Goal: Information Seeking & Learning: Check status

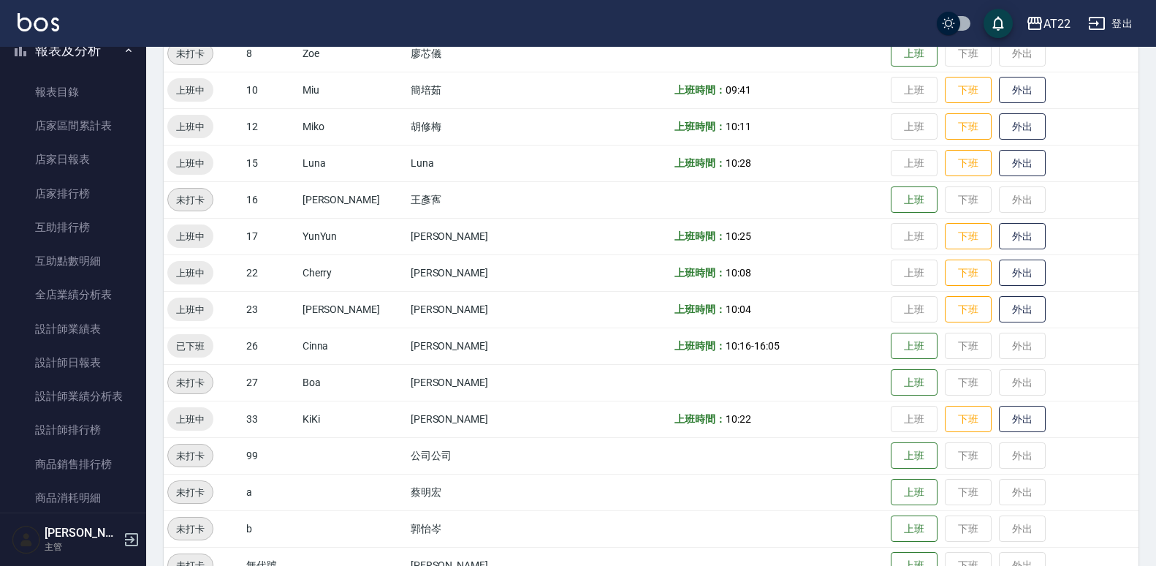
scroll to position [313, 0]
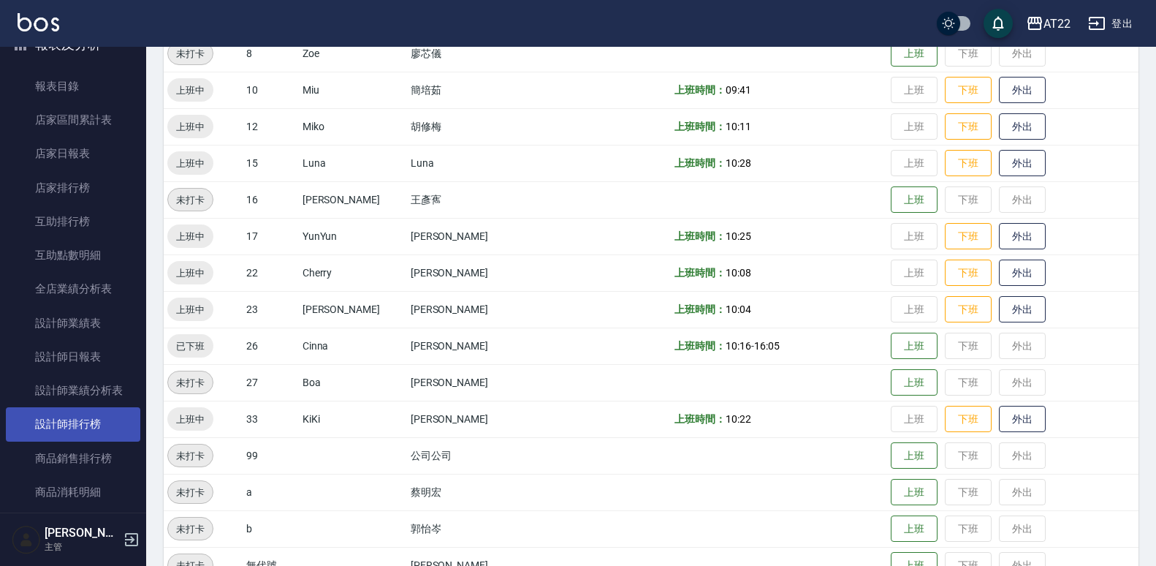
click at [86, 425] on link "設計師排行榜" at bounding box center [73, 424] width 134 height 34
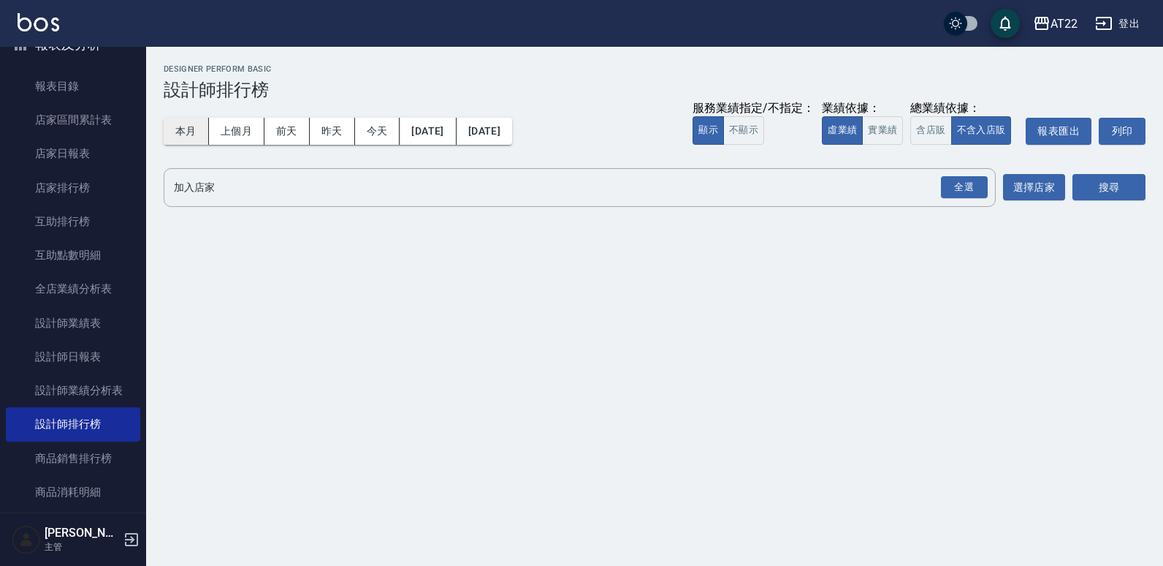
click at [188, 132] on button "本月" at bounding box center [186, 131] width 45 height 27
drag, startPoint x: 968, startPoint y: 193, endPoint x: 1038, endPoint y: 183, distance: 70.2
click at [969, 193] on div "全選" at bounding box center [964, 187] width 47 height 23
drag, startPoint x: 1105, startPoint y: 192, endPoint x: 1072, endPoint y: 192, distance: 32.9
click at [1106, 192] on button "搜尋" at bounding box center [1109, 188] width 73 height 27
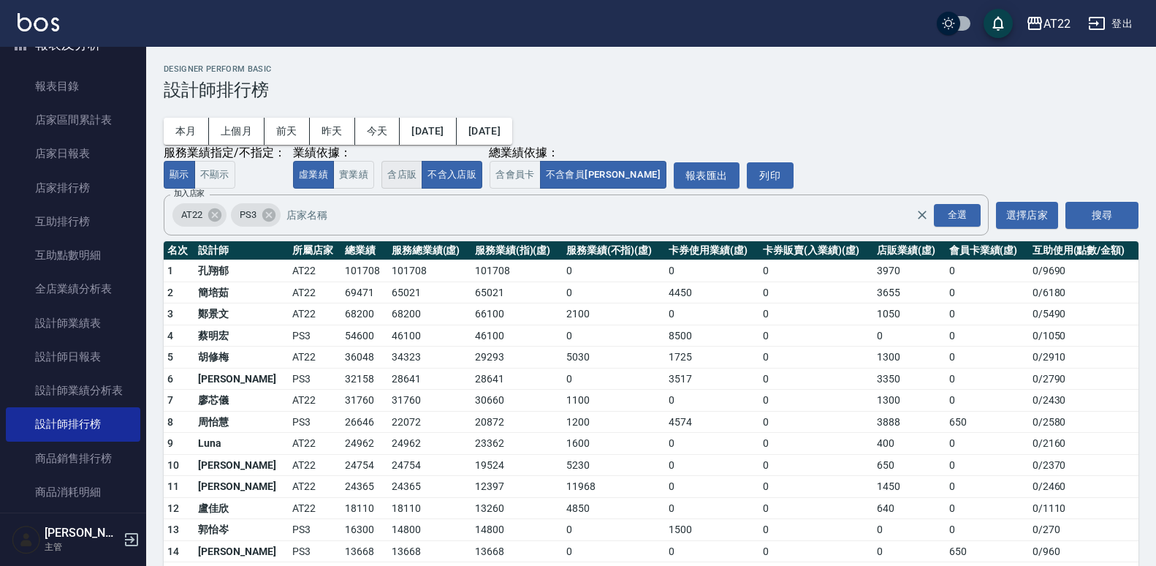
click at [422, 161] on button "含店販" at bounding box center [401, 175] width 41 height 29
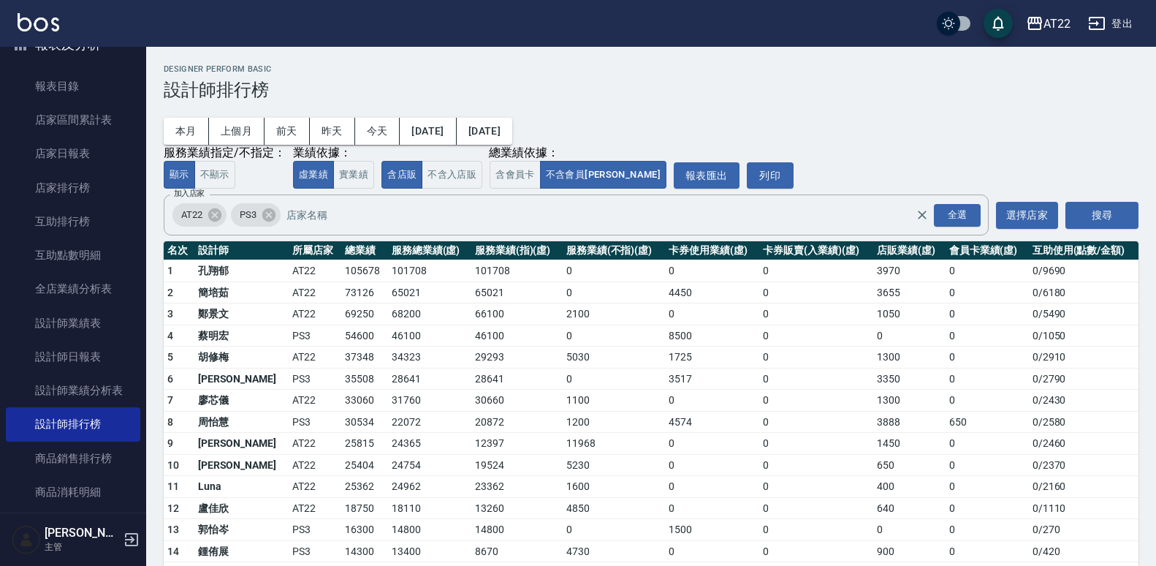
type button "true"
click at [381, 161] on button "含店販" at bounding box center [401, 175] width 41 height 29
click at [1114, 202] on button "搜尋" at bounding box center [1102, 215] width 73 height 27
click at [1092, 202] on button "搜尋" at bounding box center [1102, 215] width 73 height 27
click at [1104, 202] on button "搜尋" at bounding box center [1102, 215] width 73 height 27
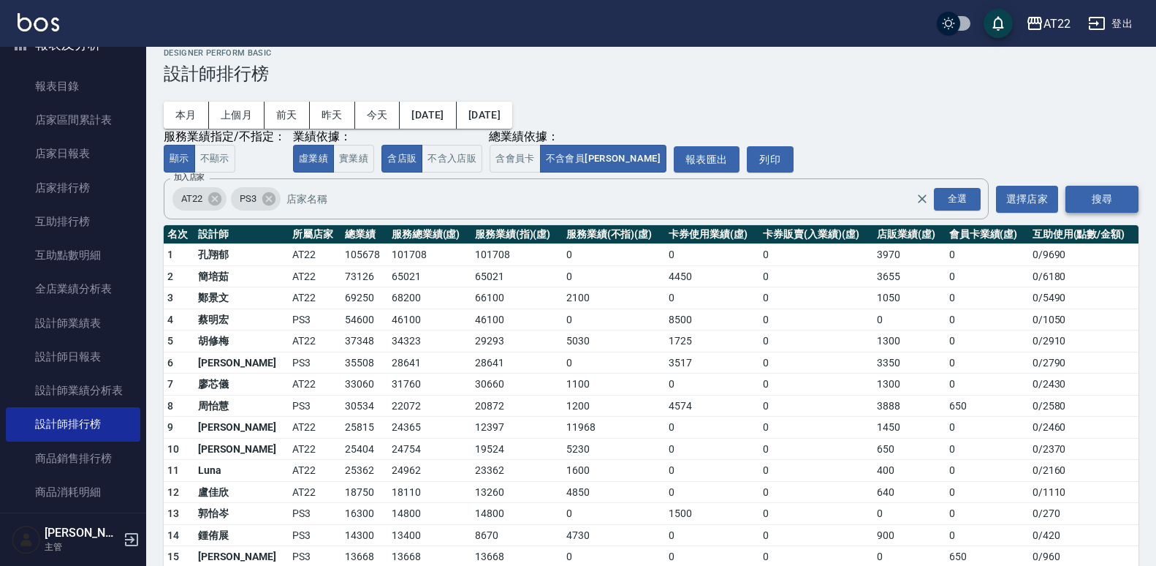
scroll to position [28, 0]
